Goal: Information Seeking & Learning: Check status

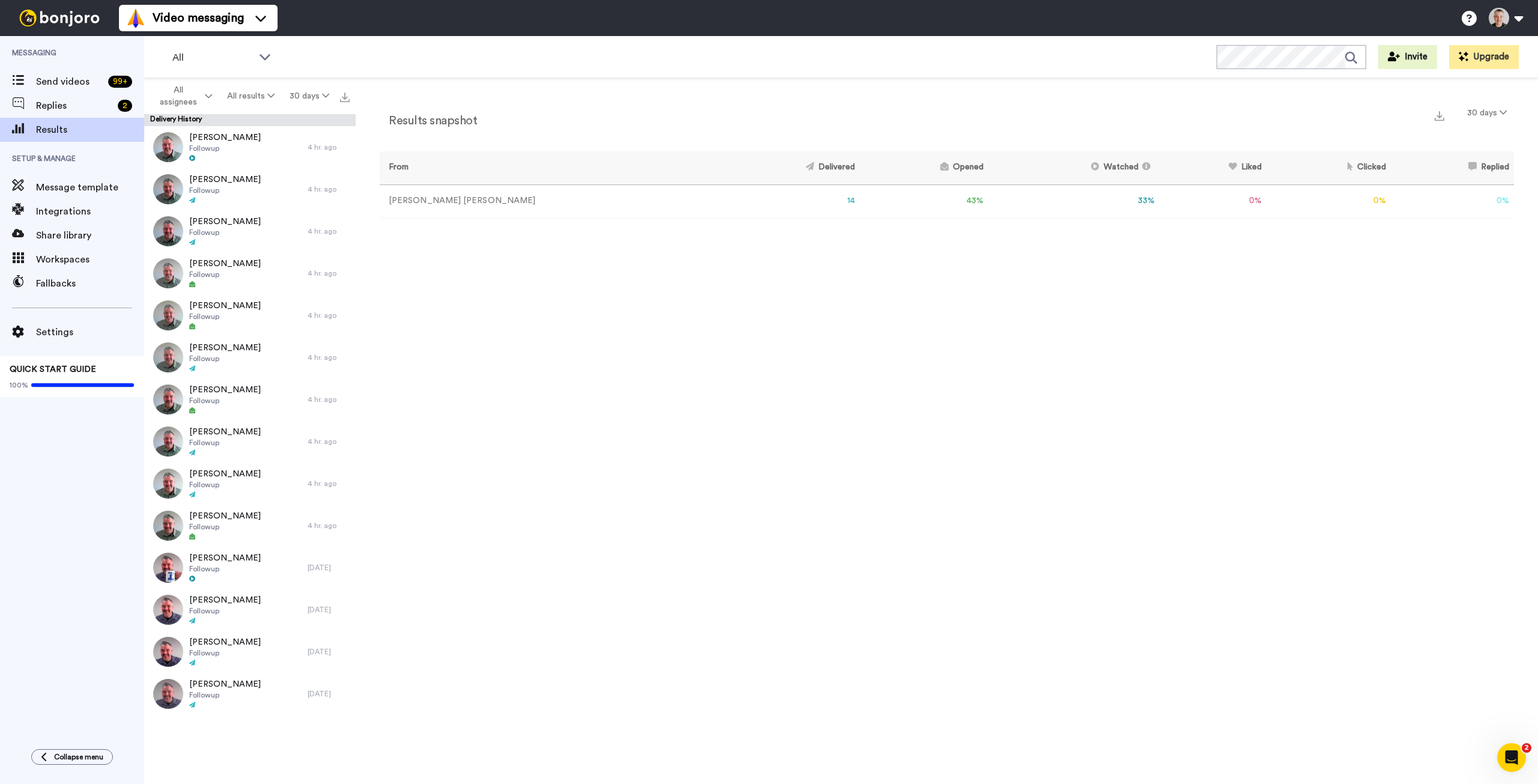
click at [561, 312] on div "Results snapshot 30 days From Delivered Opened Watched Liked Clicked Replied Fa…" at bounding box center [947, 434] width 1182 height 711
click at [904, 308] on div "Results snapshot 30 days From Delivered Opened Watched Liked Clicked Replied Fa…" at bounding box center [947, 434] width 1182 height 711
click at [903, 306] on div "Results snapshot 30 days From Delivered Opened Watched Liked Clicked Replied Fa…" at bounding box center [947, 434] width 1182 height 711
